Goal: Navigation & Orientation: Find specific page/section

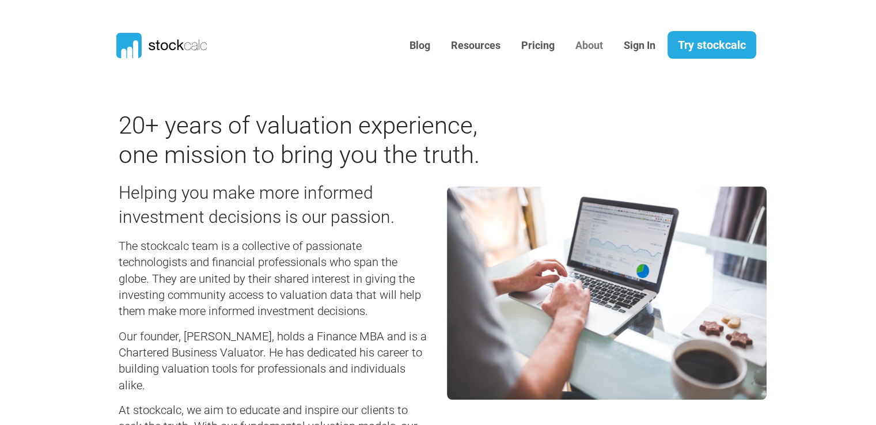
click at [582, 45] on link "About" at bounding box center [589, 46] width 45 height 28
click at [415, 43] on link "Blog" at bounding box center [420, 46] width 38 height 28
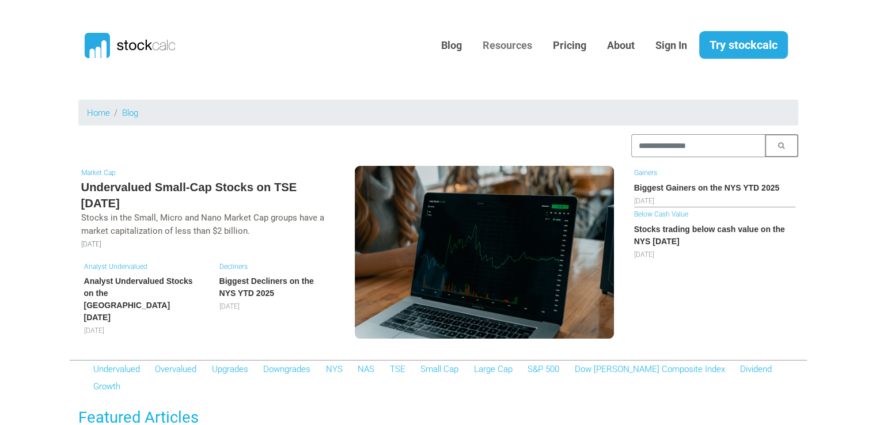
click at [498, 44] on link "Resources" at bounding box center [507, 46] width 67 height 28
